Goal: Task Accomplishment & Management: Use online tool/utility

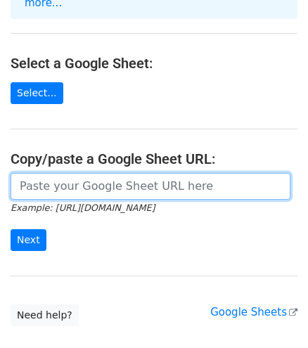
click at [75, 173] on input "url" at bounding box center [151, 186] width 280 height 27
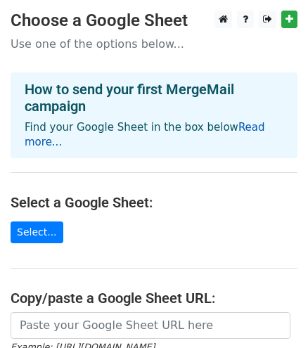
click at [259, 127] on link "Read more..." at bounding box center [145, 134] width 241 height 27
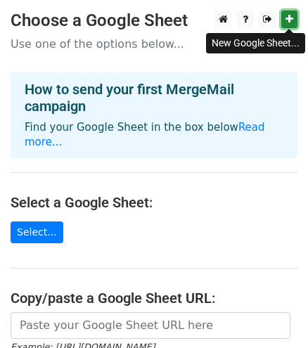
click at [292, 12] on link at bounding box center [290, 20] width 16 height 18
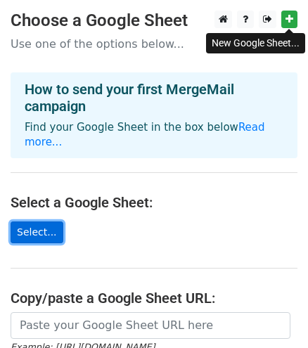
click at [39, 227] on link "Select..." at bounding box center [37, 233] width 53 height 22
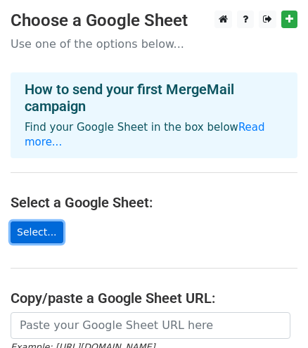
click at [37, 222] on link "Select..." at bounding box center [37, 233] width 53 height 22
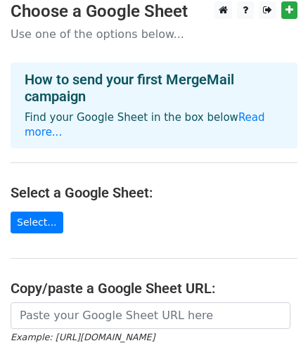
scroll to position [99, 0]
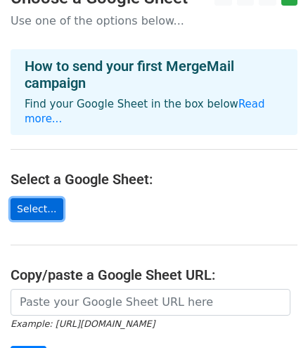
click at [52, 199] on link "Select..." at bounding box center [37, 210] width 53 height 22
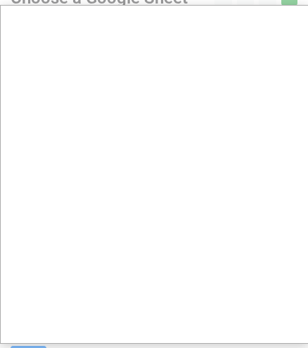
scroll to position [104, 0]
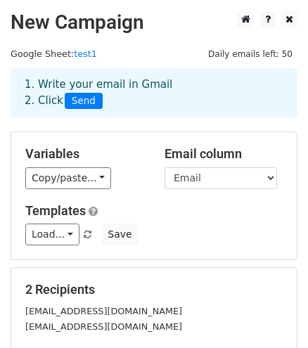
click at [111, 127] on div "1. Write your email in Gmail 2. Click Send" at bounding box center [154, 103] width 308 height 56
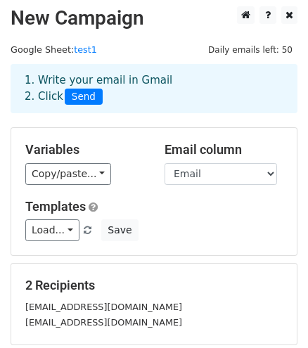
scroll to position [5, 0]
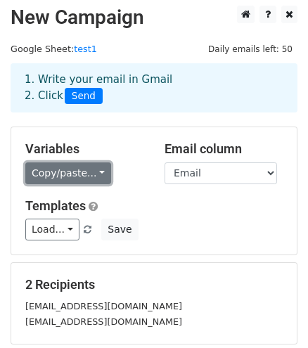
click at [53, 165] on link "Copy/paste..." at bounding box center [68, 174] width 86 height 22
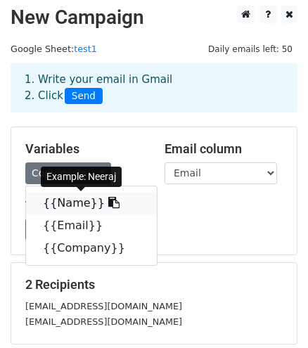
click at [61, 199] on link "{{Name}}" at bounding box center [91, 203] width 131 height 23
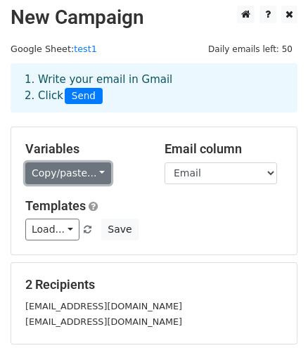
click at [37, 171] on link "Copy/paste..." at bounding box center [68, 174] width 86 height 22
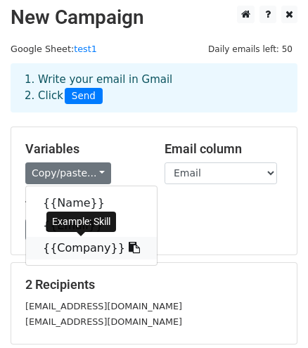
click at [129, 244] on icon at bounding box center [134, 247] width 11 height 11
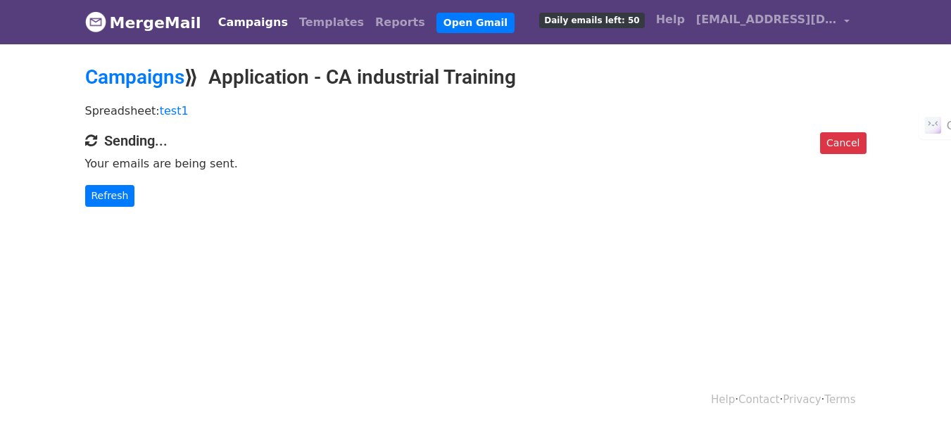
scroll to position [2, 0]
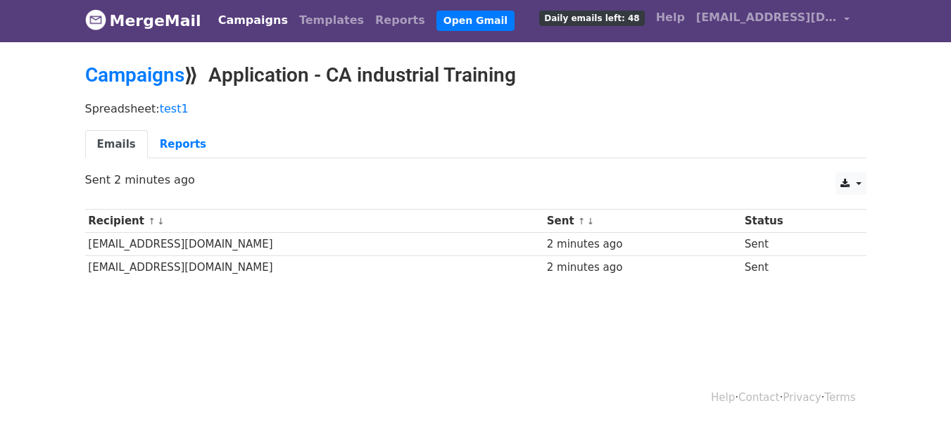
scroll to position [2, 0]
click at [182, 142] on link "Reports" at bounding box center [183, 144] width 70 height 29
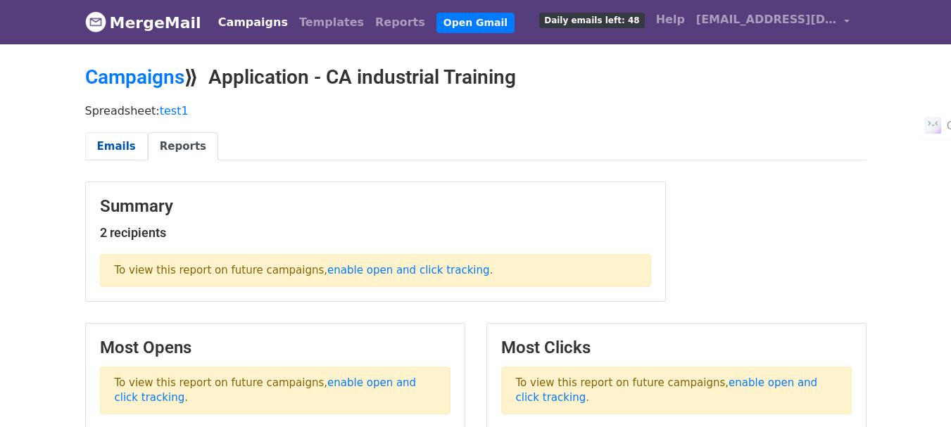
click at [124, 158] on link "Emails" at bounding box center [116, 146] width 63 height 29
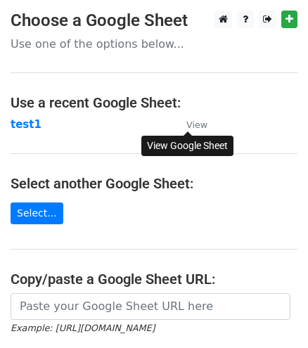
click at [200, 125] on small "View" at bounding box center [197, 125] width 21 height 11
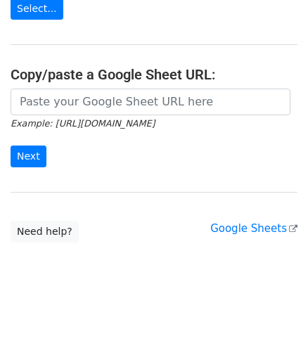
scroll to position [211, 0]
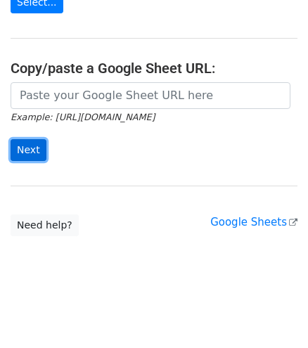
click at [35, 142] on input "Next" at bounding box center [29, 150] width 36 height 22
click at [103, 171] on div "Example: https://docs.google.com/spreadsheets/d/abc/edit Next" at bounding box center [154, 128] width 308 height 93
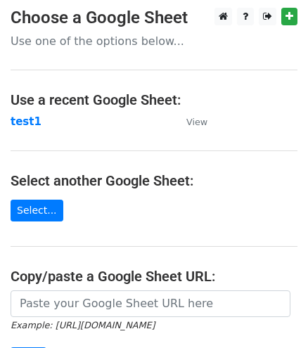
scroll to position [0, 0]
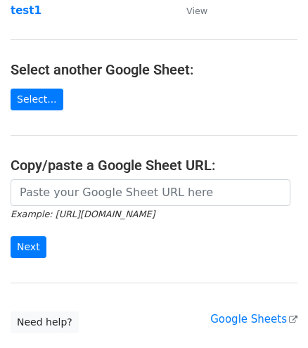
click at [108, 240] on form "Example: https://docs.google.com/spreadsheets/d/abc/edit Next" at bounding box center [154, 218] width 287 height 79
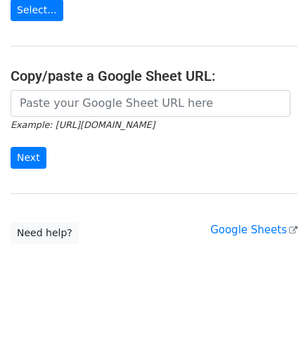
scroll to position [211, 0]
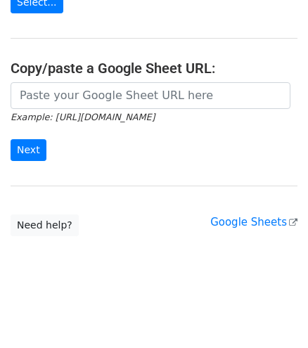
click at [138, 220] on main "Choose a Google Sheet Use one of the options below... Use a recent Google Sheet…" at bounding box center [154, 17] width 308 height 437
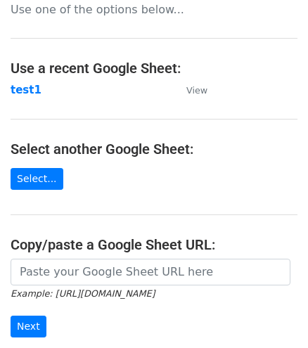
scroll to position [0, 0]
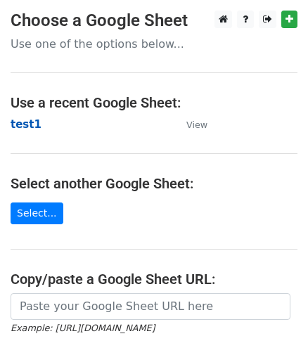
click at [23, 126] on strong "test1" at bounding box center [26, 124] width 31 height 13
click at [21, 122] on strong "test1" at bounding box center [26, 124] width 31 height 13
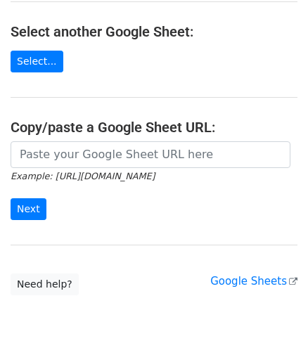
scroll to position [211, 0]
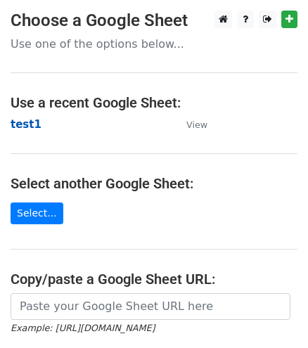
click at [15, 124] on strong "test1" at bounding box center [26, 124] width 31 height 13
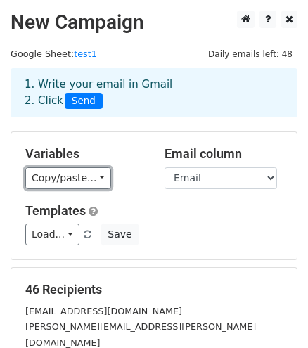
click at [80, 187] on link "Copy/paste..." at bounding box center [68, 179] width 86 height 22
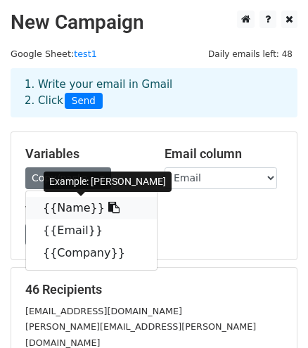
click at [80, 203] on link "{{Name}}" at bounding box center [91, 208] width 131 height 23
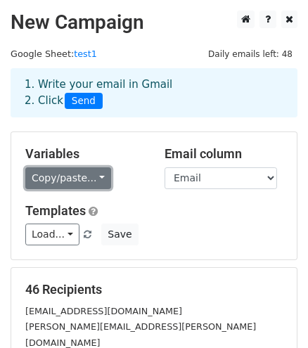
click at [75, 175] on link "Copy/paste..." at bounding box center [68, 179] width 86 height 22
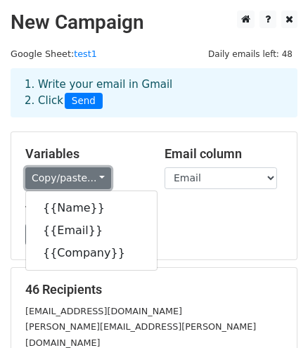
click at [75, 175] on link "Copy/paste..." at bounding box center [68, 179] width 86 height 22
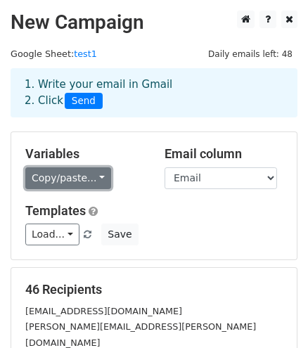
click at [63, 184] on link "Copy/paste..." at bounding box center [68, 179] width 86 height 22
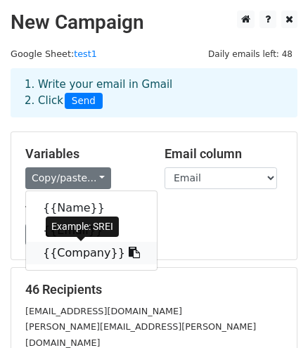
click at [72, 249] on link "{{Company}}" at bounding box center [91, 253] width 131 height 23
